Goal: Task Accomplishment & Management: Manage account settings

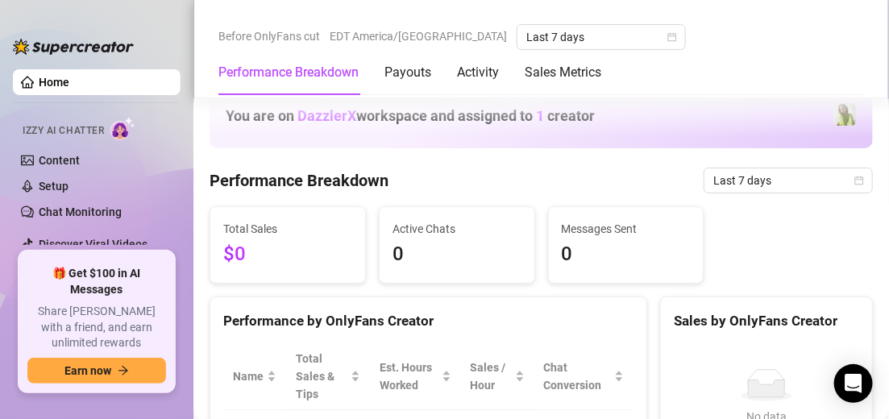
scroll to position [242, 0]
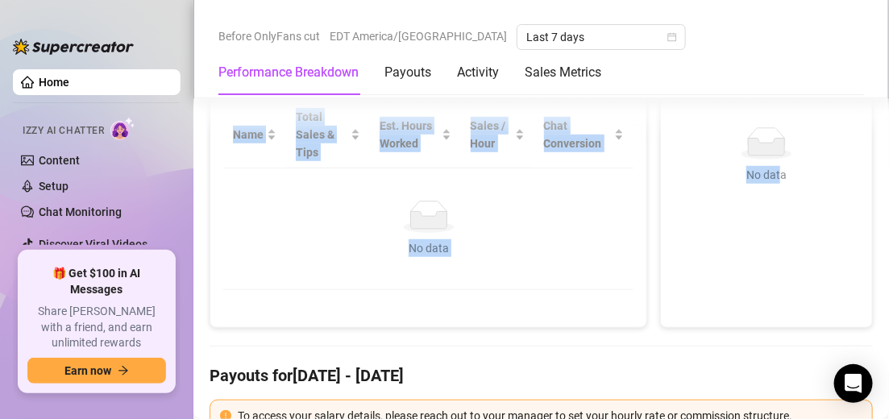
drag, startPoint x: 769, startPoint y: 270, endPoint x: 897, endPoint y: 30, distance: 272.1
click at [888, 30] on html "Home Izzy AI Chatter Content Setup Chat Monitoring Discover Viral Videos Settin…" at bounding box center [444, 209] width 889 height 419
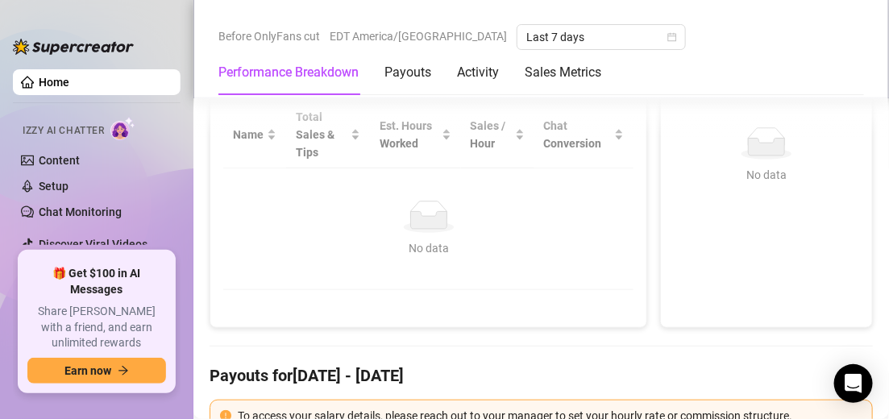
click at [833, 54] on div "Performance Breakdown Payouts Activity Sales Metrics" at bounding box center [540, 72] width 645 height 45
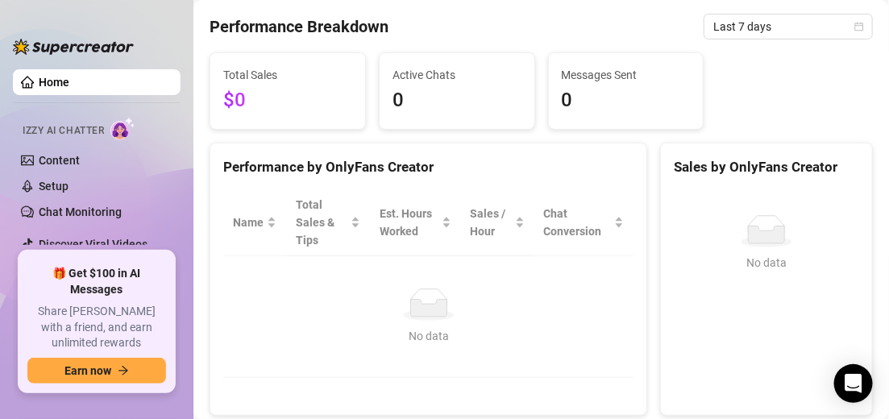
scroll to position [0, 0]
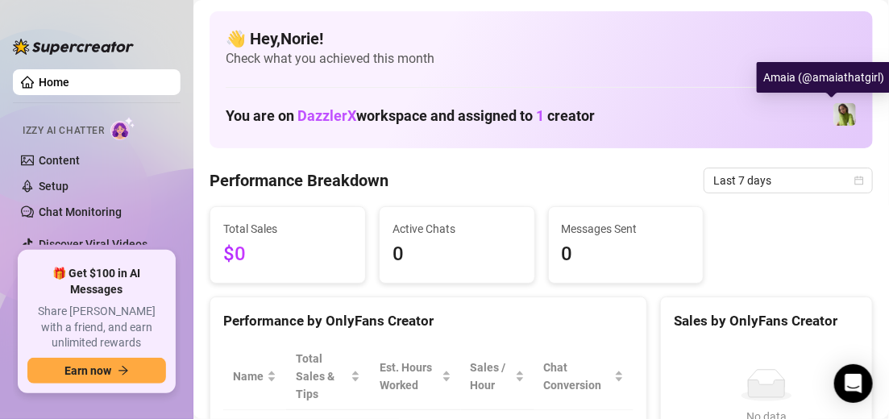
click at [834, 114] on img at bounding box center [844, 114] width 23 height 23
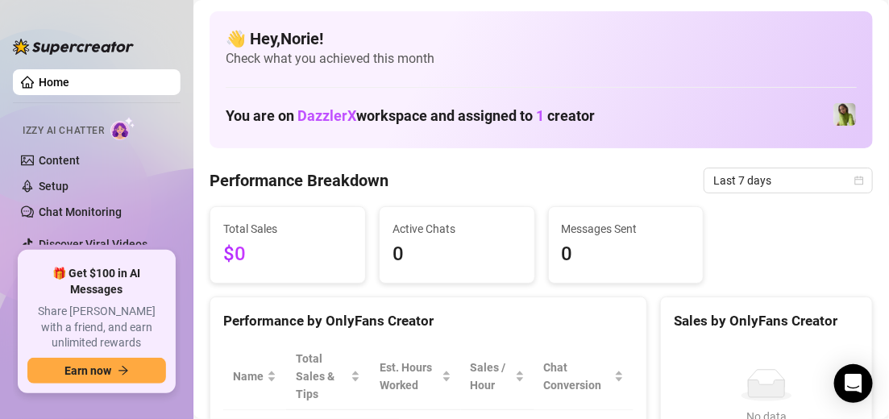
click at [247, 82] on div "👋 Hey, [PERSON_NAME] ! Check what you achieved this month You are on DazzlerX w…" at bounding box center [540, 79] width 663 height 137
click at [470, 80] on div "👋 Hey, [PERSON_NAME] ! Check what you achieved this month You are on DazzlerX w…" at bounding box center [540, 79] width 663 height 137
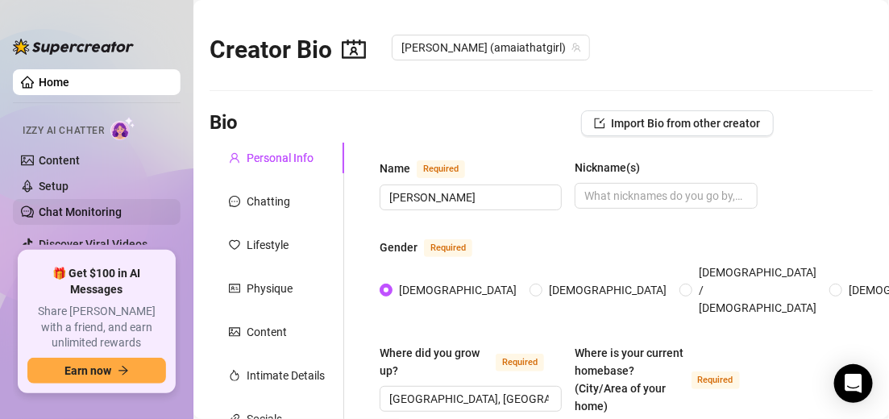
radio input "true"
type input "[DATE]"
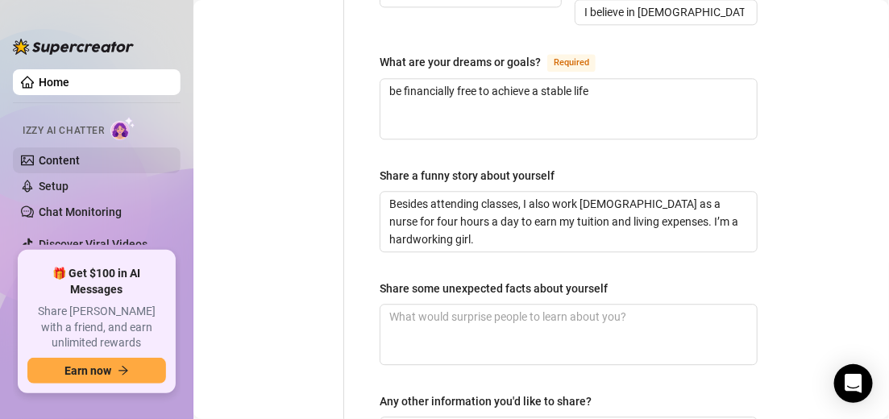
click at [80, 161] on link "Content" at bounding box center [59, 160] width 41 height 13
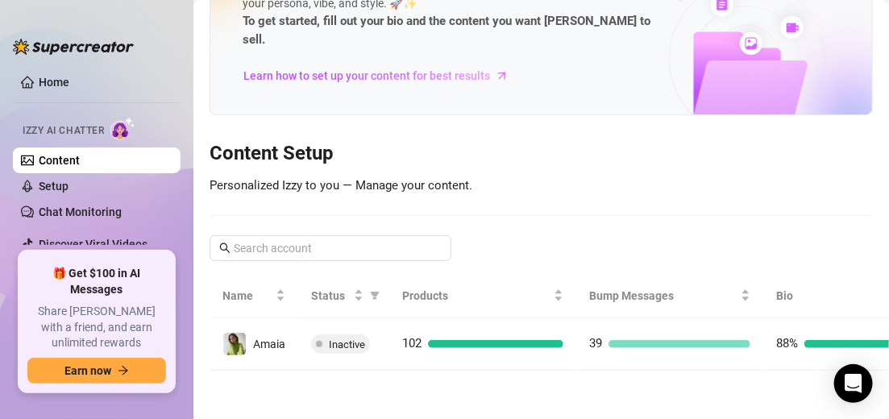
scroll to position [75, 0]
